Goal: Task Accomplishment & Management: Use online tool/utility

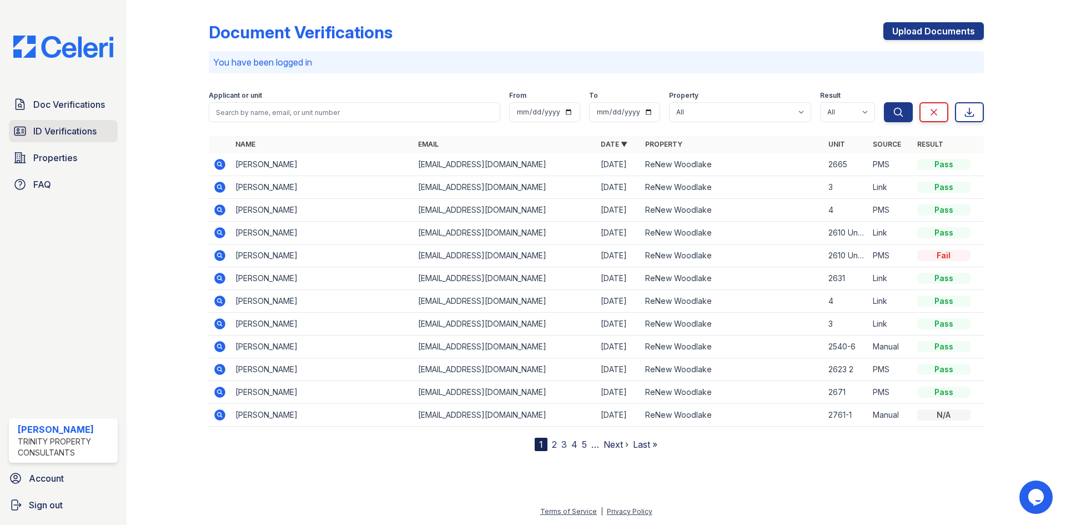
click at [38, 135] on span "ID Verifications" at bounding box center [64, 130] width 63 height 13
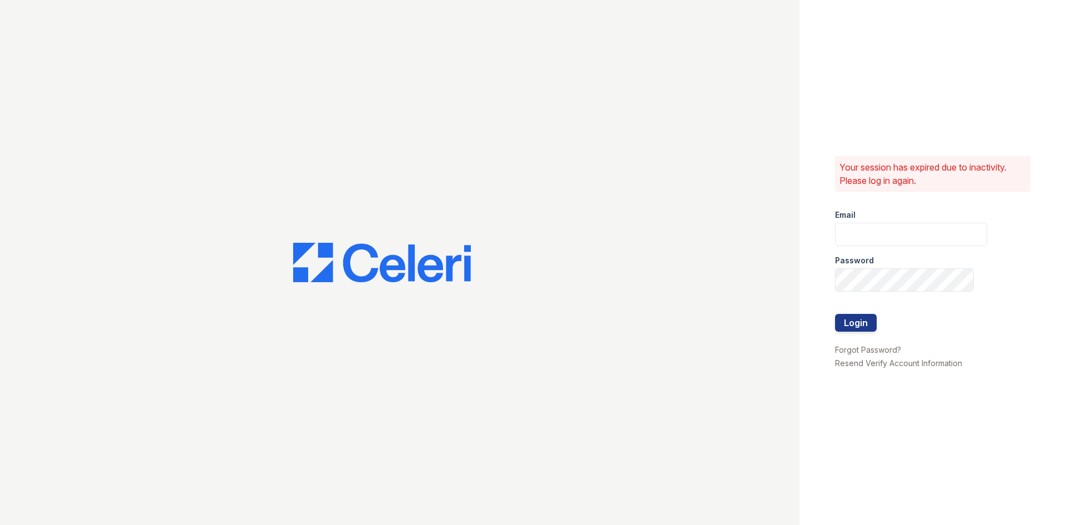
type input "[EMAIL_ADDRESS][DOMAIN_NAME]"
click at [859, 327] on button "Login" at bounding box center [856, 323] width 42 height 18
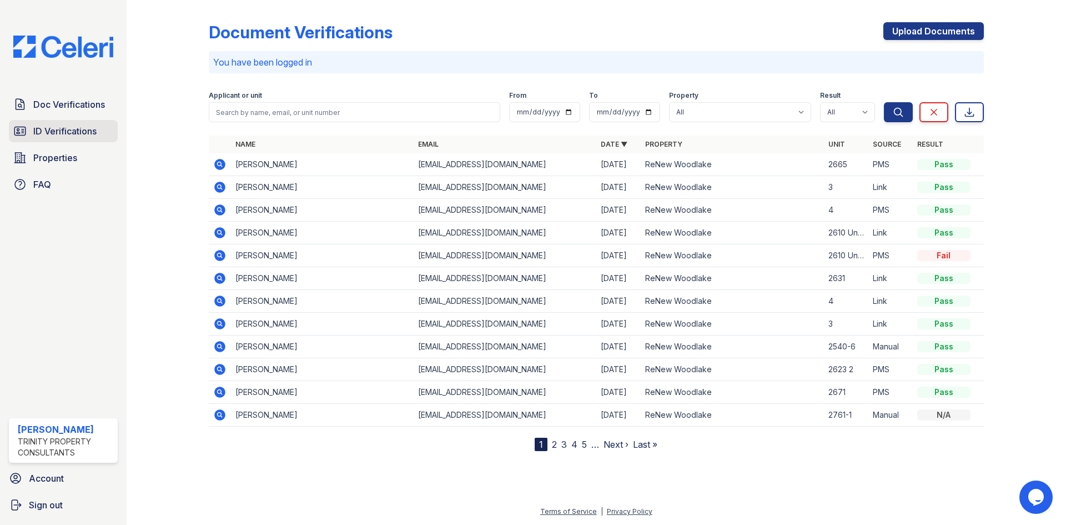
click at [41, 128] on span "ID Verifications" at bounding box center [64, 130] width 63 height 13
